Goal: Information Seeking & Learning: Understand process/instructions

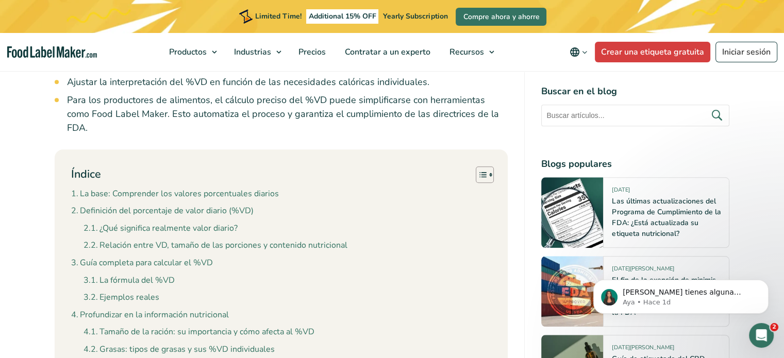
scroll to position [1031, 0]
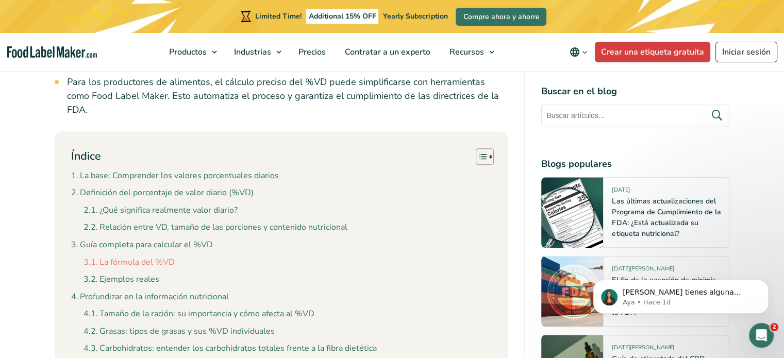
click at [151, 256] on link "La fórmula del %VD" at bounding box center [129, 262] width 91 height 13
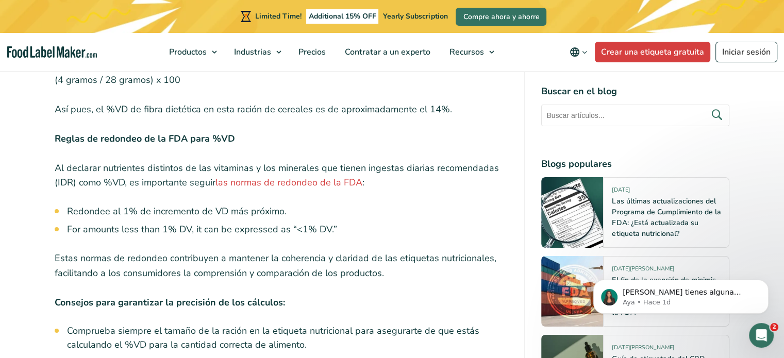
scroll to position [3571, 0]
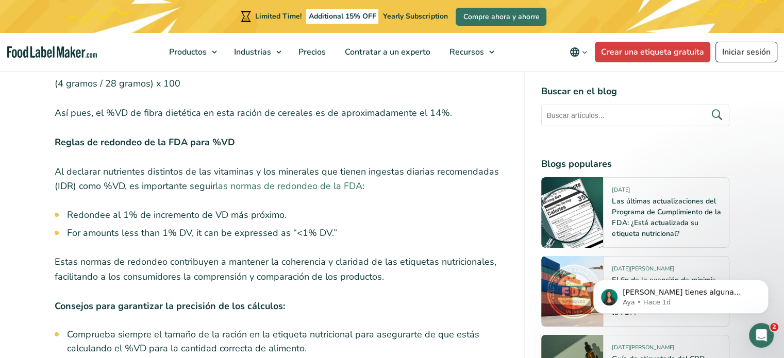
click at [313, 180] on link "las normas de redondeo de la FDA" at bounding box center [288, 186] width 147 height 12
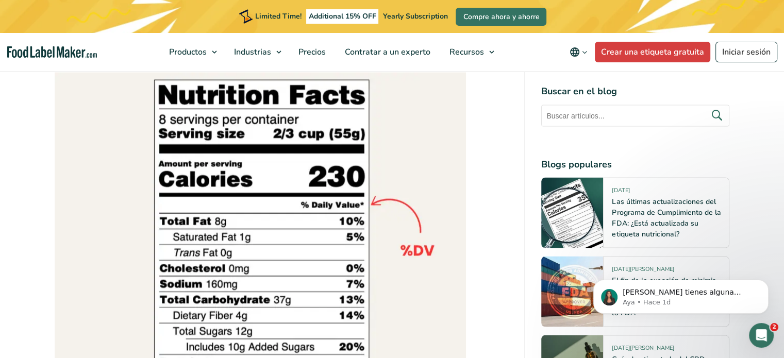
scroll to position [1870, 0]
